Goal: Transaction & Acquisition: Purchase product/service

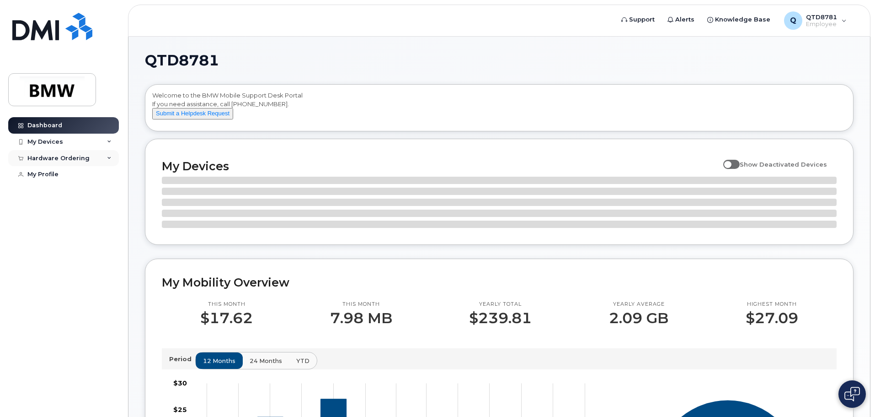
drag, startPoint x: 0, startPoint y: 0, endPoint x: 59, endPoint y: 155, distance: 165.6
click at [59, 155] on div "Hardware Ordering" at bounding box center [58, 158] width 62 height 7
click at [60, 175] on div "My Orders" at bounding box center [48, 175] width 33 height 8
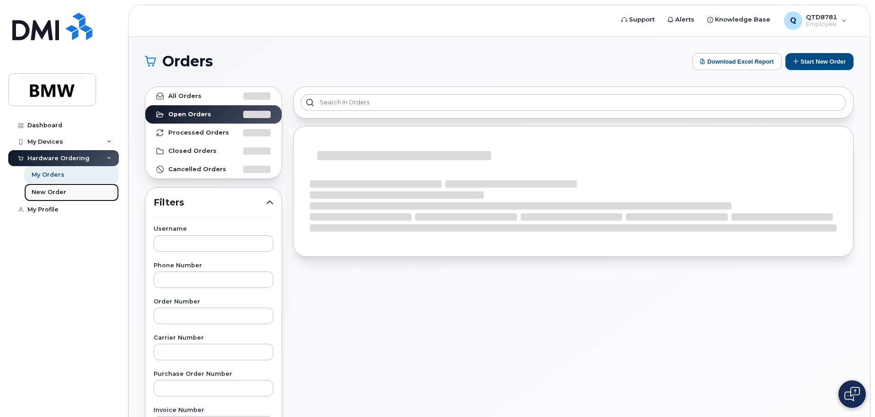
click at [59, 188] on div "New Order" at bounding box center [49, 192] width 35 height 8
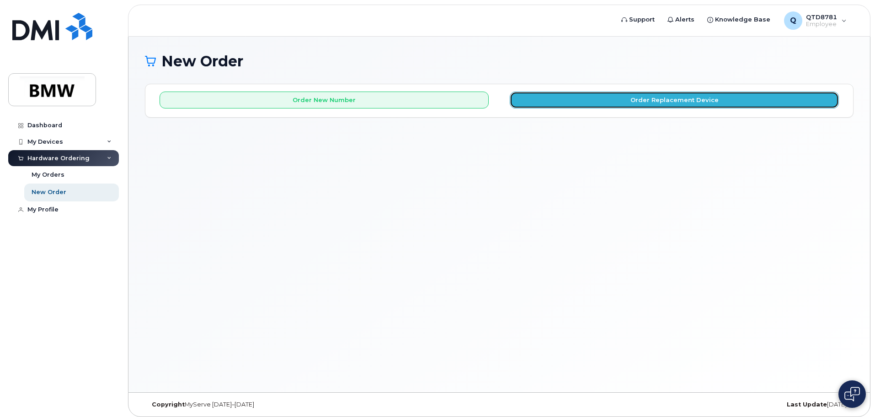
click at [628, 100] on button "Order Replacement Device" at bounding box center [674, 99] width 329 height 17
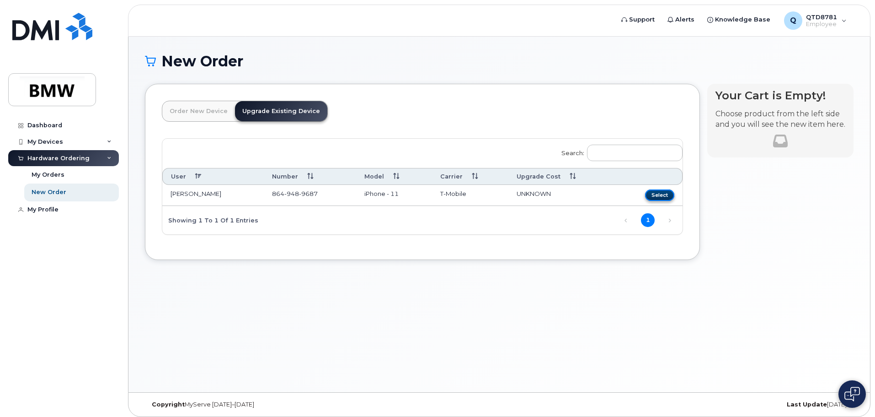
click at [657, 193] on button "Select" at bounding box center [659, 194] width 29 height 11
